Goal: Transaction & Acquisition: Subscribe to service/newsletter

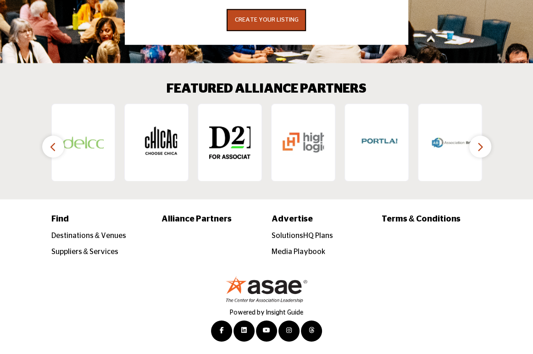
scroll to position [1319, 0]
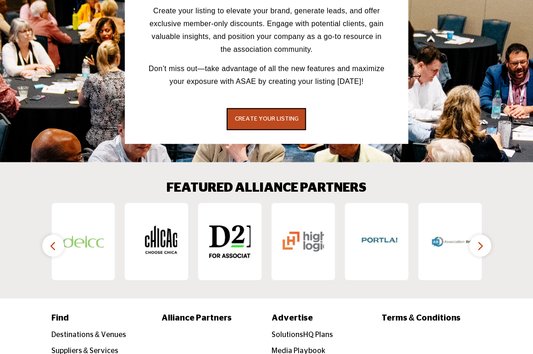
click at [481, 240] on icon "button" at bounding box center [479, 245] width 7 height 11
click at [479, 240] on icon "button" at bounding box center [479, 245] width 7 height 11
click at [51, 240] on icon "button" at bounding box center [53, 245] width 7 height 11
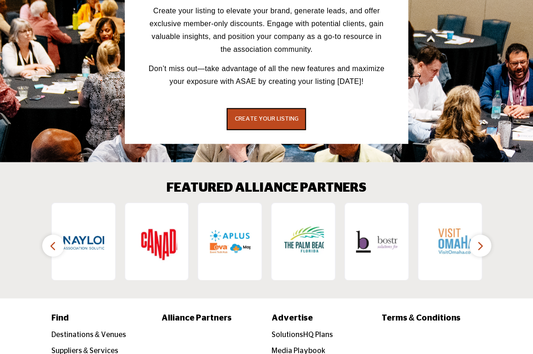
click at [51, 240] on icon "button" at bounding box center [53, 245] width 7 height 11
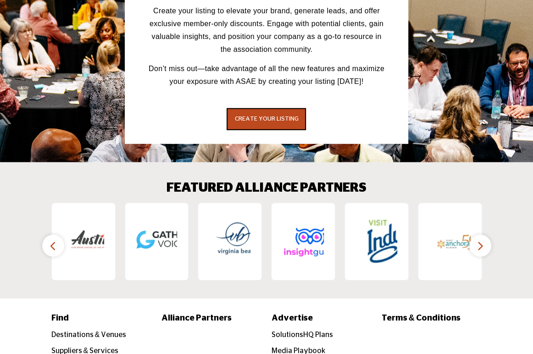
click at [51, 240] on icon "button" at bounding box center [53, 245] width 7 height 11
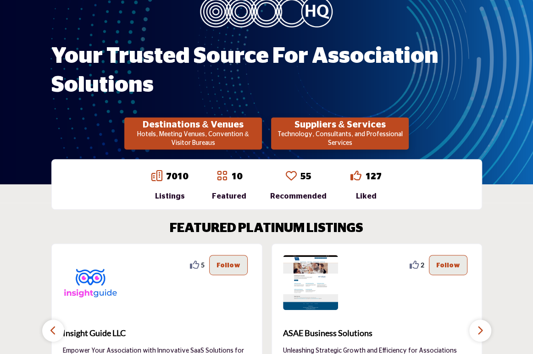
scroll to position [127, 0]
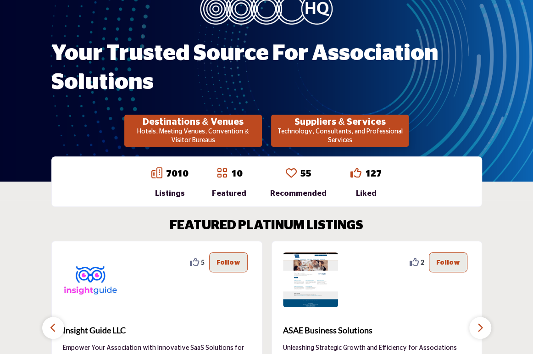
click at [321, 130] on p "Technology, Consultants, and Professional Services" at bounding box center [340, 136] width 132 height 18
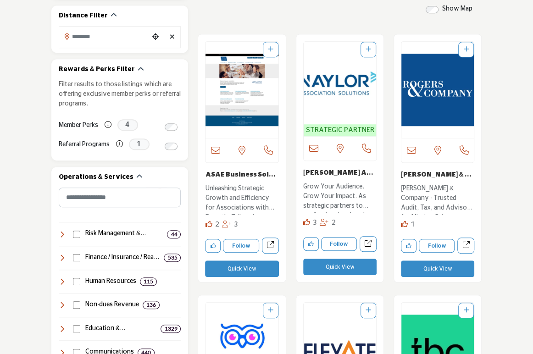
scroll to position [458, 0]
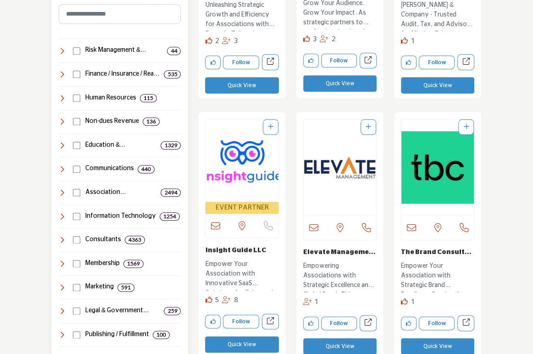
click at [60, 189] on icon at bounding box center [62, 192] width 7 height 7
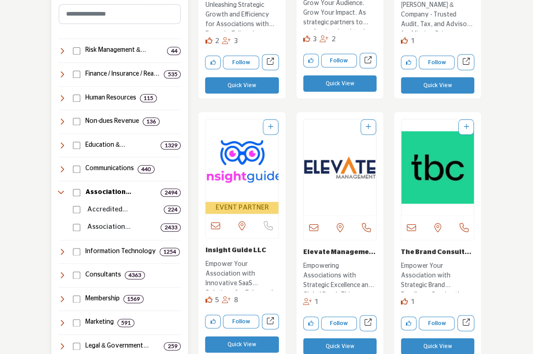
scroll to position [550, 0]
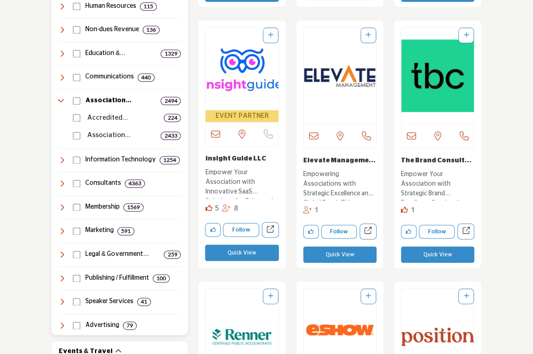
click at [62, 180] on icon at bounding box center [62, 183] width 7 height 7
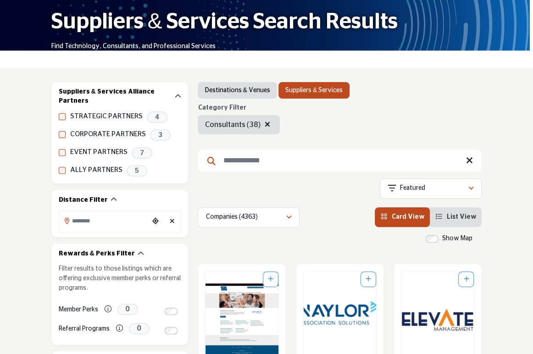
scroll to position [92, 0]
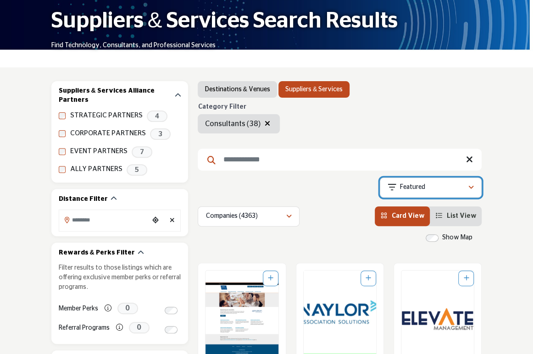
click at [430, 190] on div "Featured" at bounding box center [427, 187] width 80 height 11
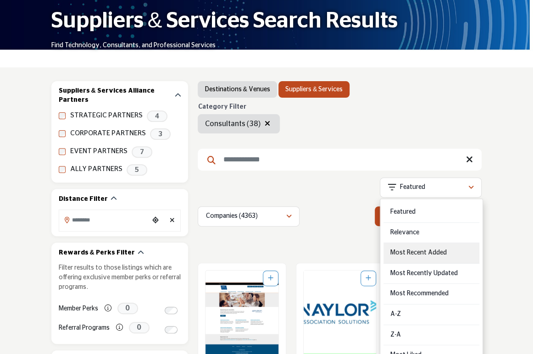
click at [435, 251] on div "Most Recent Added" at bounding box center [431, 253] width 96 height 21
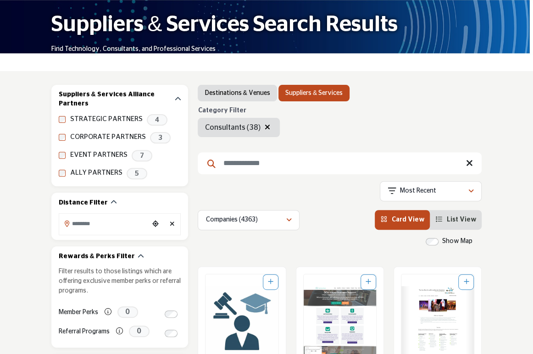
scroll to position [92, 0]
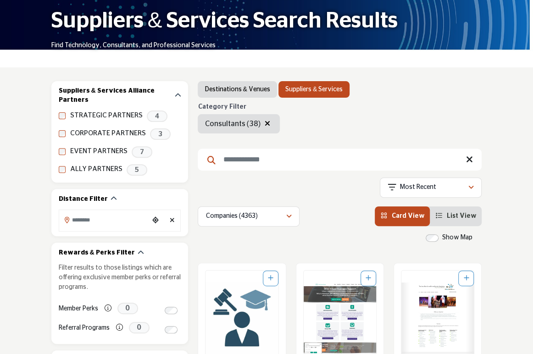
click at [282, 156] on input "Search Keyword" at bounding box center [340, 160] width 284 height 22
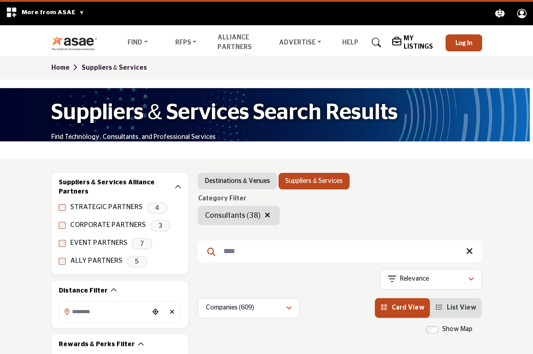
click at [254, 242] on input "****" at bounding box center [340, 251] width 284 height 22
type input "*******"
click at [55, 66] on link "Home" at bounding box center [66, 68] width 30 height 6
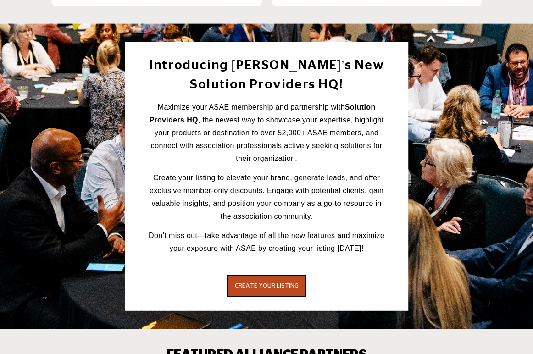
scroll to position [1192, 0]
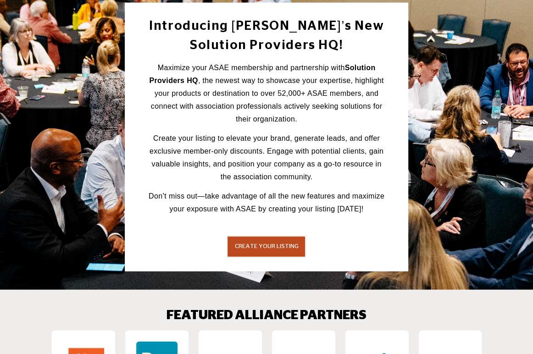
click at [292, 243] on span "CREATE YOUR LISTING" at bounding box center [266, 246] width 64 height 6
